Goal: Information Seeking & Learning: Compare options

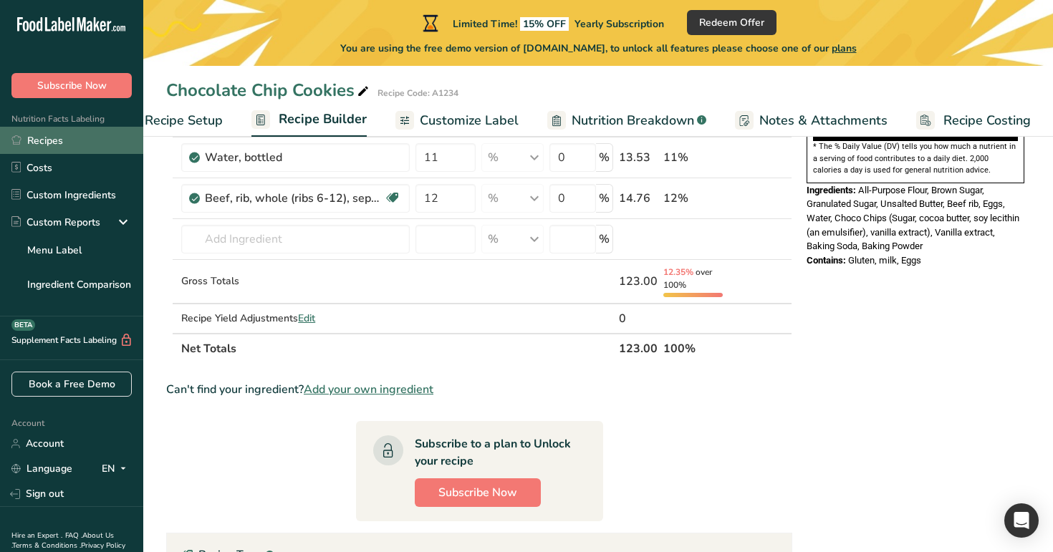
click at [100, 132] on link "Recipes" at bounding box center [71, 140] width 143 height 27
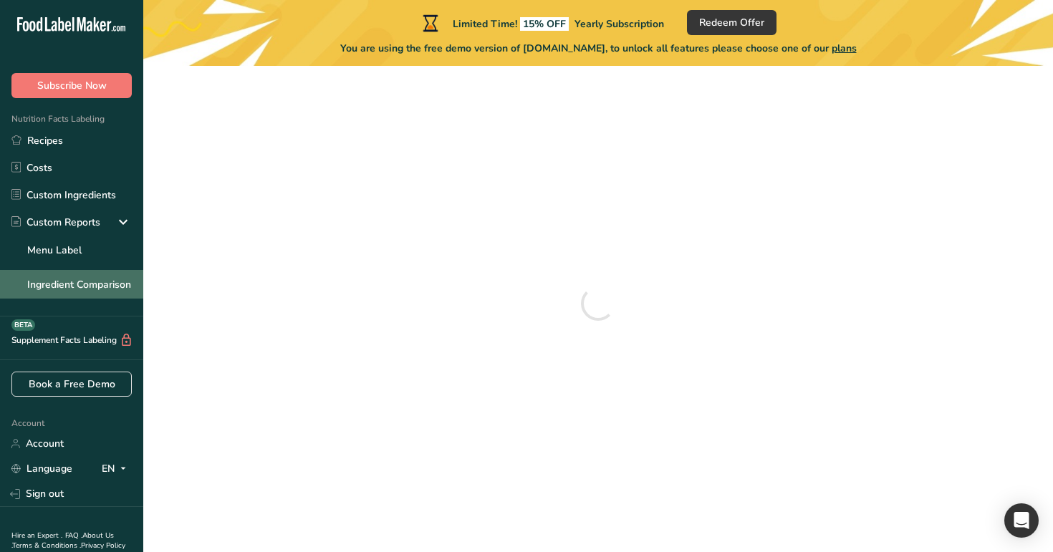
click at [100, 285] on link "Ingredient Comparison" at bounding box center [71, 284] width 143 height 29
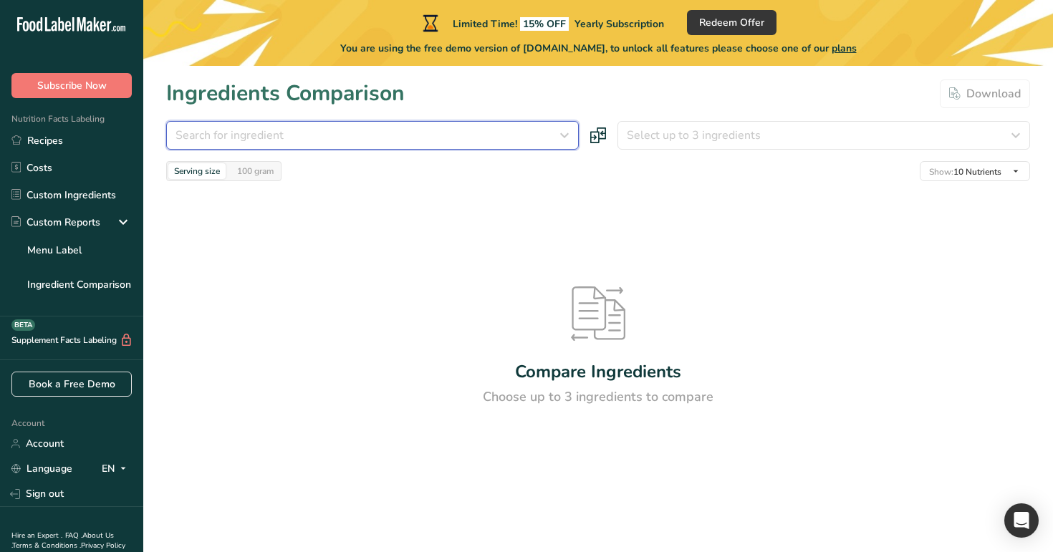
click at [332, 125] on button "Search for ingredient" at bounding box center [372, 135] width 413 height 29
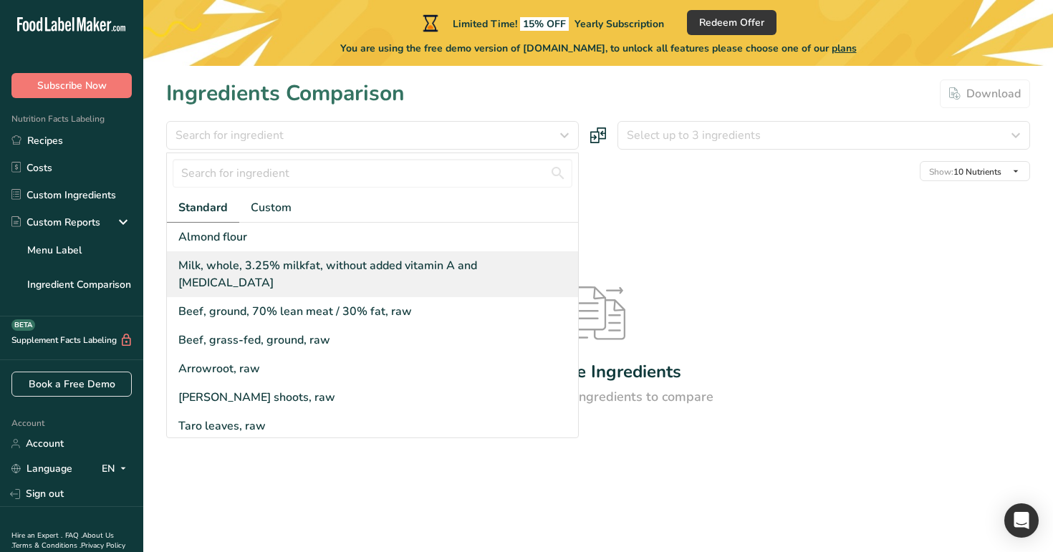
click at [328, 263] on div "Milk, whole, 3.25% milkfat, without added vitamin A and [MEDICAL_DATA]" at bounding box center [375, 274] width 394 height 34
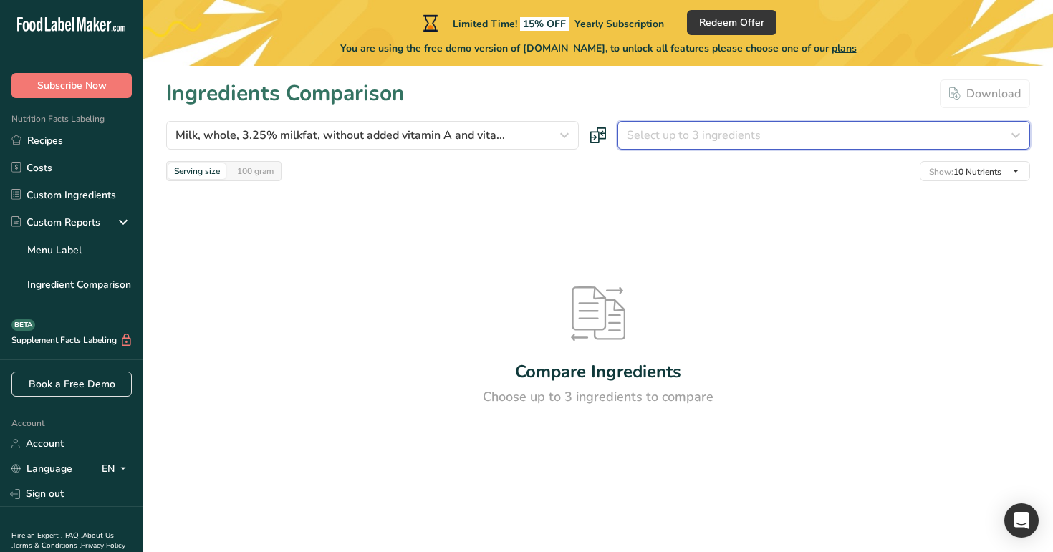
click at [720, 128] on span "Select up to 3 ingredients" at bounding box center [694, 135] width 134 height 17
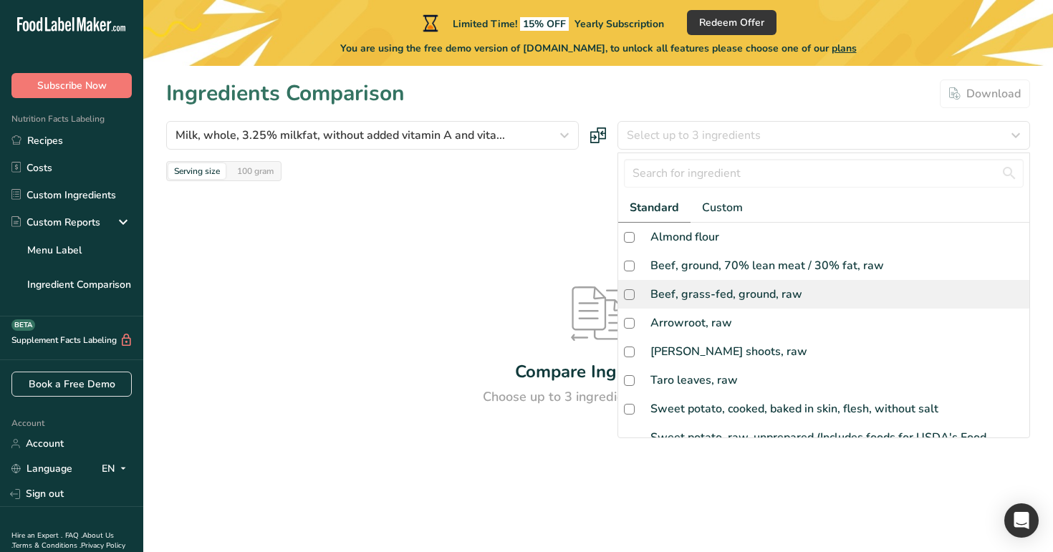
click at [700, 290] on div "Beef, grass-fed, ground, raw" at bounding box center [726, 294] width 152 height 17
checkbox input "true"
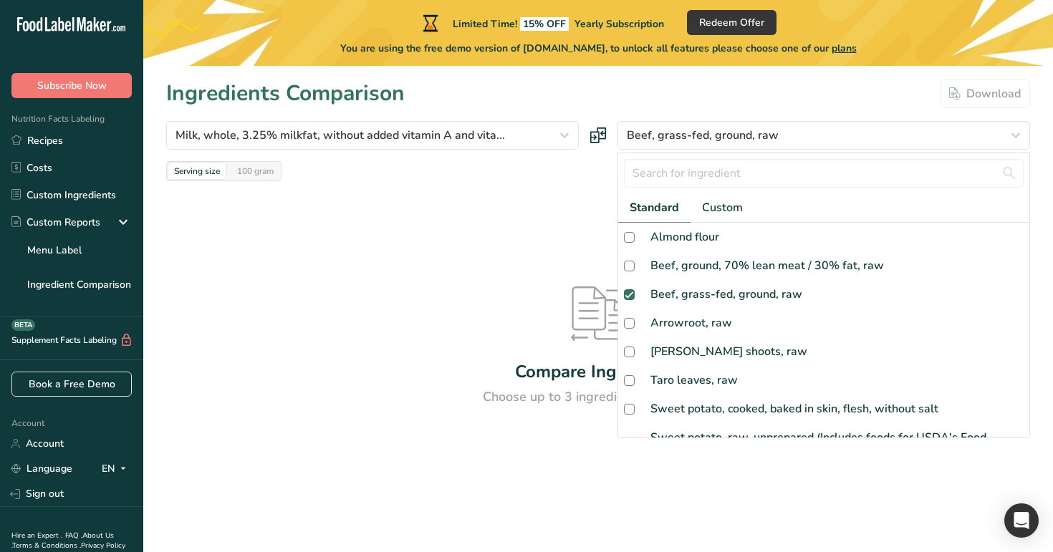
click at [590, 226] on div "Compare Ingredients Choose up to 3 ingredients to compare" at bounding box center [598, 347] width 864 height 332
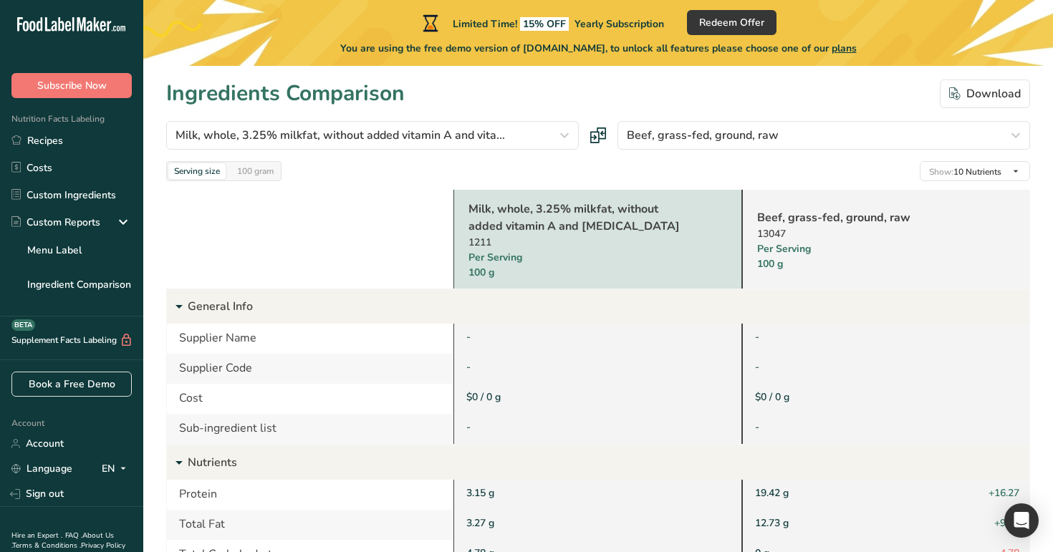
click at [259, 179] on div "100 gram" at bounding box center [255, 171] width 48 height 16
click at [252, 170] on div "100 gram" at bounding box center [255, 171] width 48 height 16
click at [185, 175] on div "Serving size" at bounding box center [196, 171] width 57 height 16
